Goal: Task Accomplishment & Management: Use online tool/utility

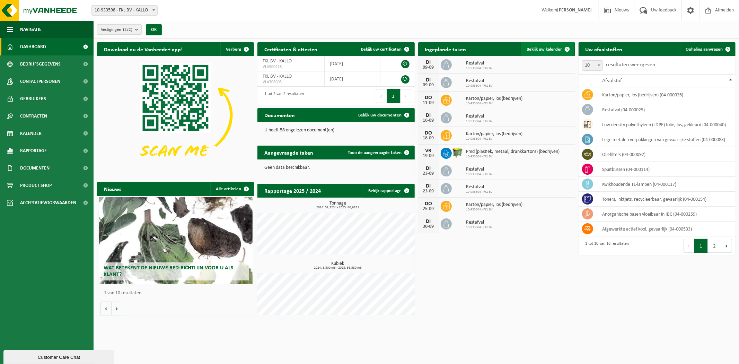
click at [545, 50] on span "Bekijk uw kalender" at bounding box center [545, 49] width 36 height 5
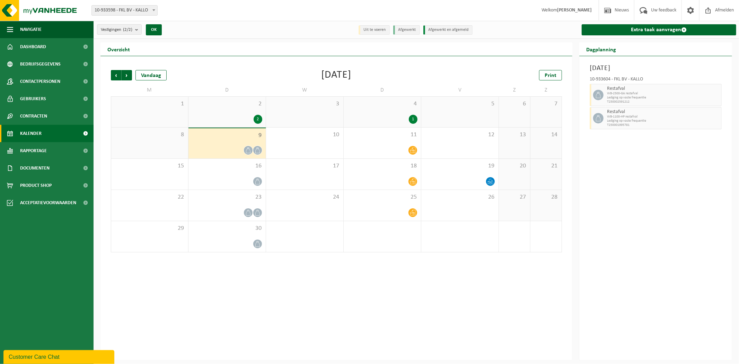
click at [371, 120] on div "1" at bounding box center [382, 119] width 70 height 9
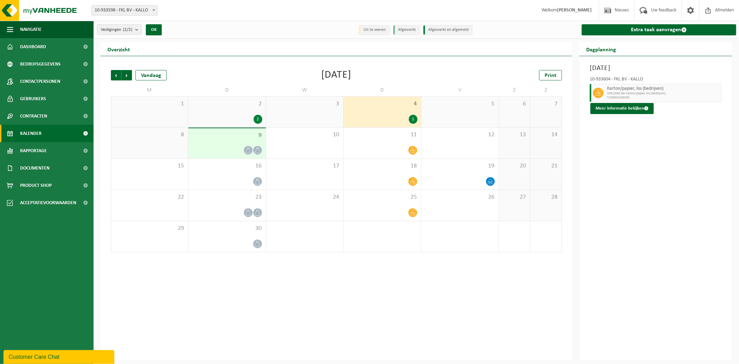
click at [236, 118] on div "2" at bounding box center [227, 119] width 70 height 9
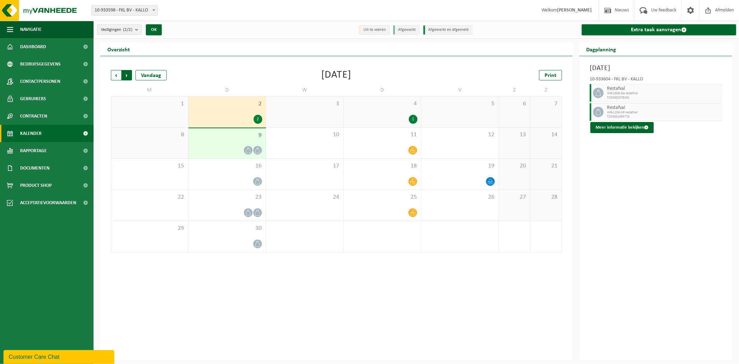
click at [115, 74] on span "Vorige" at bounding box center [116, 75] width 10 height 10
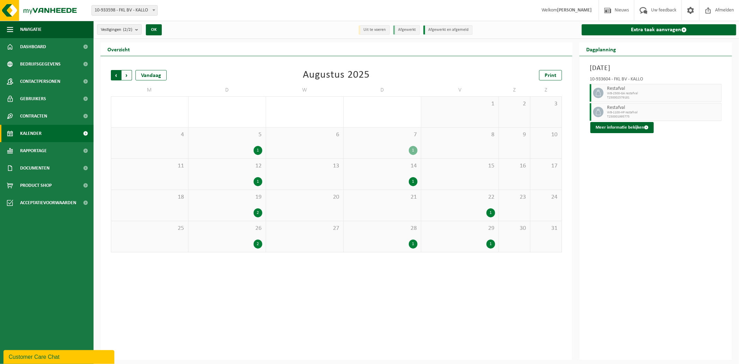
click at [132, 76] on span "Volgende" at bounding box center [127, 75] width 10 height 10
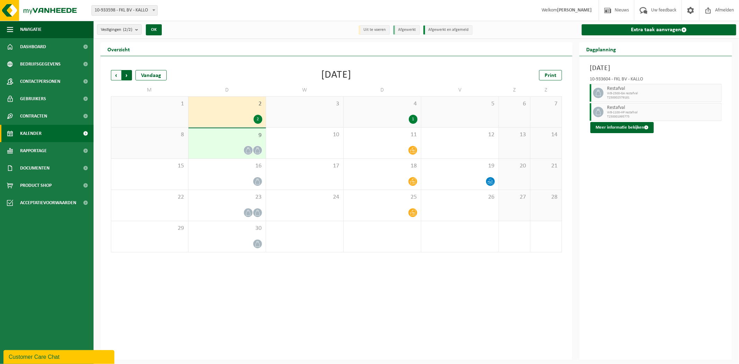
click at [115, 74] on span "Vorige" at bounding box center [116, 75] width 10 height 10
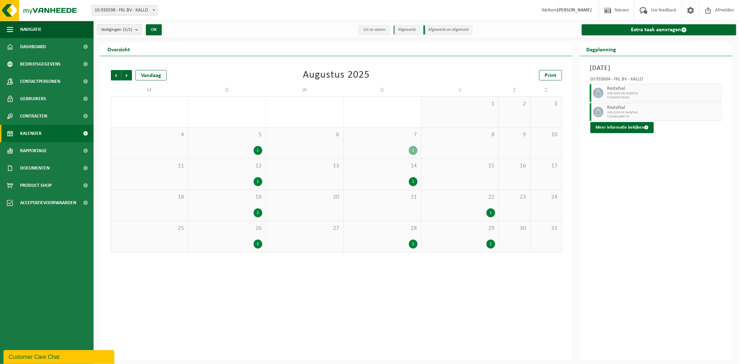
click at [449, 241] on div "1" at bounding box center [460, 243] width 70 height 9
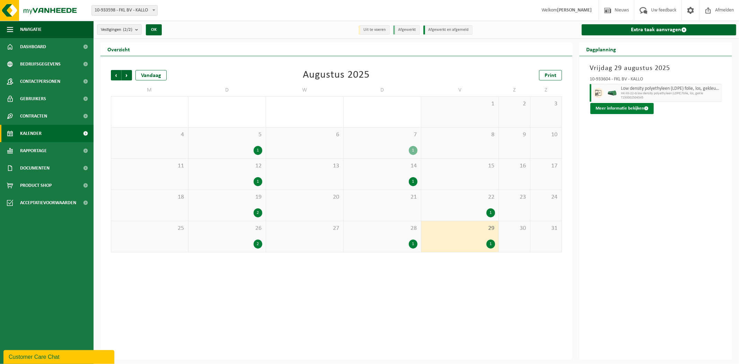
click at [642, 109] on button "Meer informatie bekijken" at bounding box center [621, 108] width 63 height 11
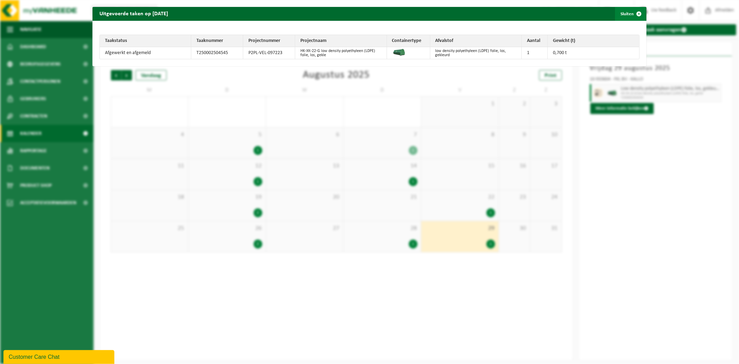
click at [625, 12] on button "Sluiten" at bounding box center [630, 14] width 31 height 14
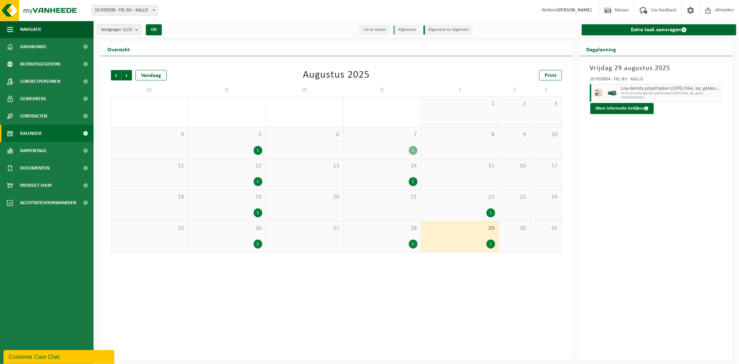
click at [492, 318] on div "Vorige Volgende Vandaag Augustus 2025 Print M D W D V Z Z 28 29 1 30 31 1 2 3 4…" at bounding box center [336, 208] width 472 height 304
click at [149, 75] on div "Vandaag" at bounding box center [150, 75] width 31 height 10
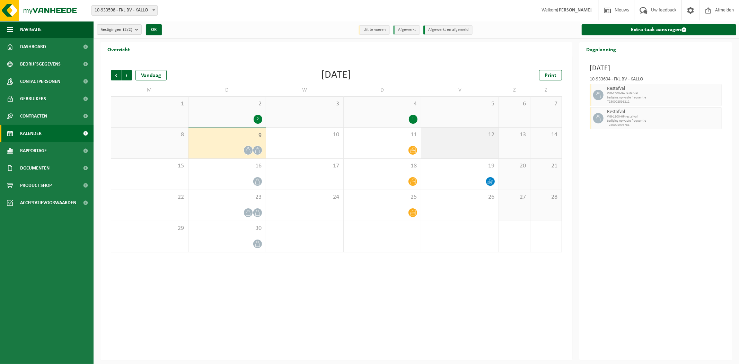
click at [442, 136] on span "12" at bounding box center [460, 135] width 70 height 8
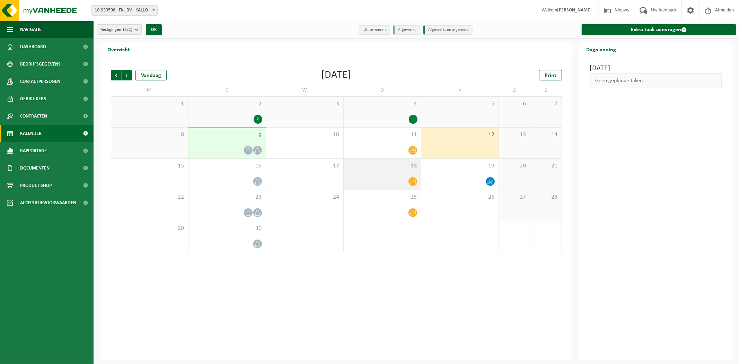
click at [381, 179] on div at bounding box center [382, 181] width 70 height 9
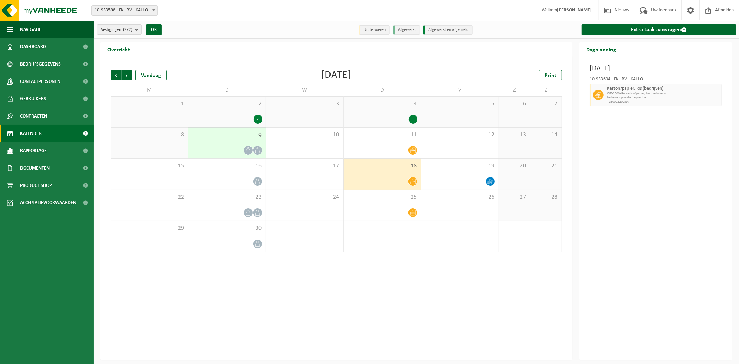
click at [379, 172] on div "18" at bounding box center [382, 174] width 77 height 31
click at [650, 140] on div "Donderdag 18 september 2025 10-933604 - FKL BV - KALLO Karton/papier, los (bedr…" at bounding box center [655, 208] width 153 height 304
click at [639, 32] on link "Extra taak aanvragen" at bounding box center [659, 29] width 155 height 11
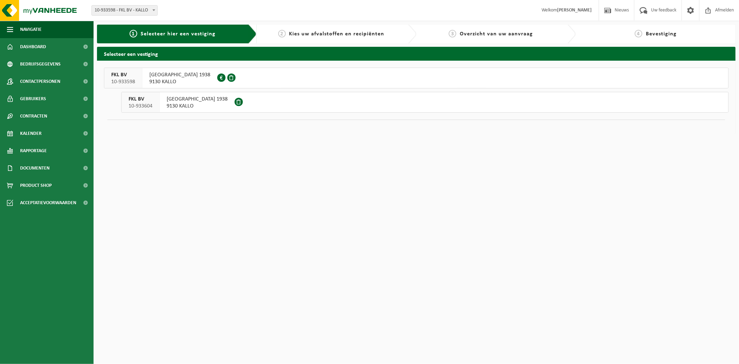
click at [167, 77] on span "MOLENWEG HAVEN 1938" at bounding box center [179, 74] width 61 height 7
click at [193, 97] on span "MOLENWEG HAVEN 1938" at bounding box center [197, 99] width 61 height 7
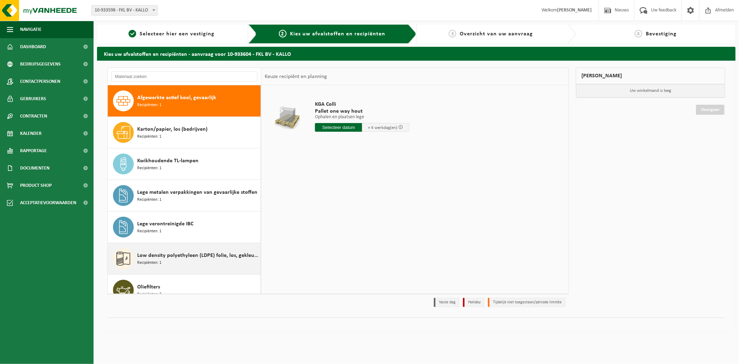
click at [207, 256] on span "Low density polyethyleen (LDPE) folie, los, gekleurd" at bounding box center [198, 255] width 122 height 8
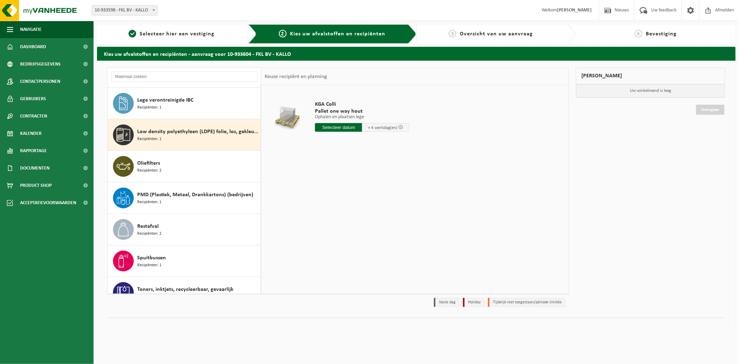
scroll to position [158, 0]
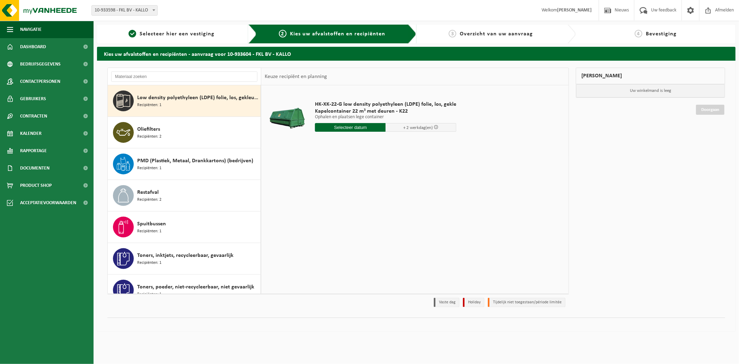
click at [363, 126] on input "text" at bounding box center [350, 127] width 71 height 9
click at [355, 188] on div "18" at bounding box center [358, 188] width 12 height 11
type input "Van [DATE]"
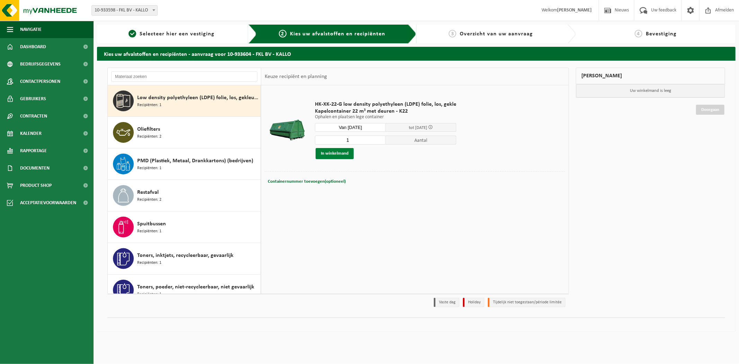
click at [342, 155] on button "In winkelmand" at bounding box center [335, 153] width 38 height 11
